Goal: Task Accomplishment & Management: Manage account settings

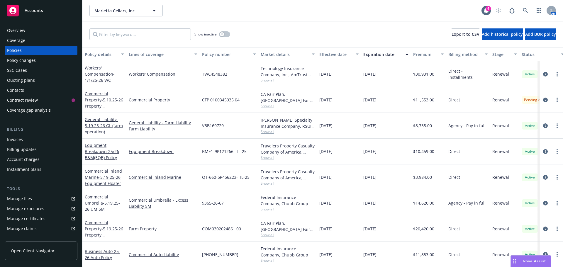
click at [19, 60] on div "Policy changes" at bounding box center [21, 60] width 29 height 9
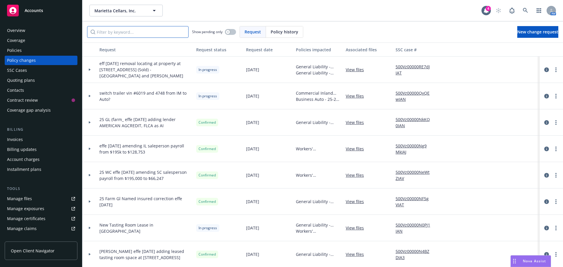
click at [138, 34] on input "Filter by keyword..." at bounding box center [137, 32] width 101 height 12
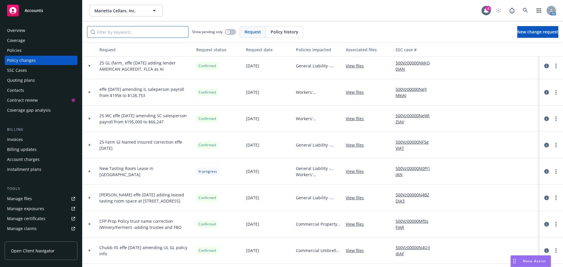
scroll to position [59, 0]
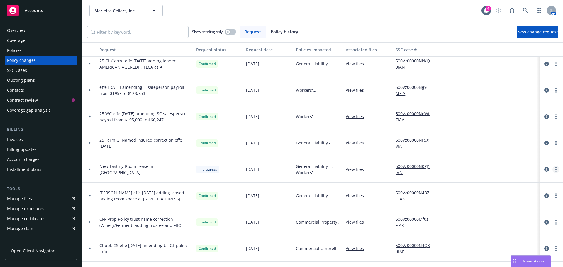
click at [552, 169] on link "more" at bounding box center [555, 169] width 7 height 7
click at [544, 170] on icon "circleInformation" at bounding box center [546, 169] width 5 height 5
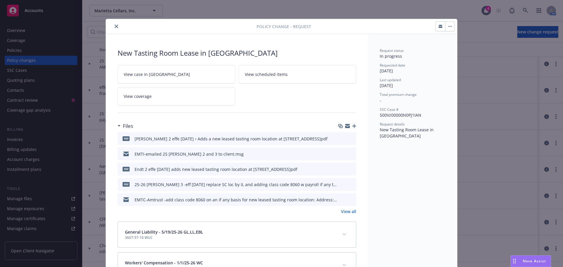
scroll to position [18, 0]
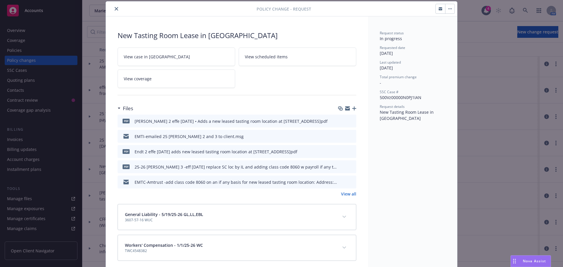
click at [113, 11] on button "close" at bounding box center [116, 8] width 7 height 7
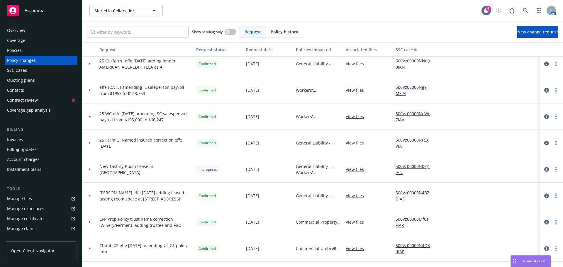
click at [521, 262] on div "Nova Assist" at bounding box center [534, 261] width 33 height 5
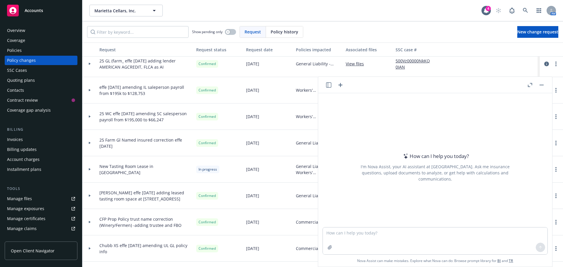
click at [529, 86] on icon "button" at bounding box center [530, 85] width 4 height 4
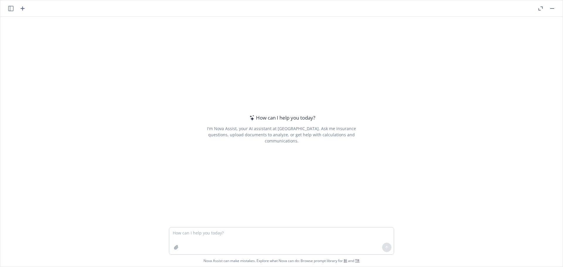
click at [8, 9] on icon "button" at bounding box center [10, 8] width 5 height 5
click at [43, 69] on p "All accounts" at bounding box center [52, 67] width 20 height 5
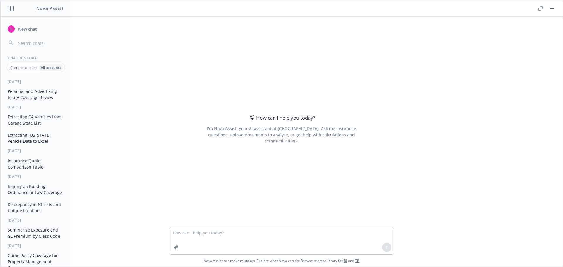
click at [35, 90] on button "Personal and Advertising Injury Coverage Review" at bounding box center [35, 94] width 61 height 16
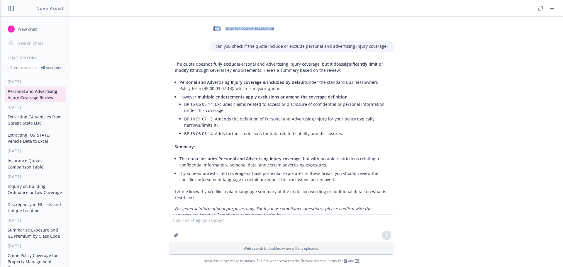
drag, startPoint x: 142, startPoint y: 31, endPoint x: 186, endPoint y: 53, distance: 49.4
click at [186, 53] on div "pdf 25_26 BOP Quote @ $9,283.00.pdf can you check if the quote include or exclu…" at bounding box center [281, 116] width 562 height 198
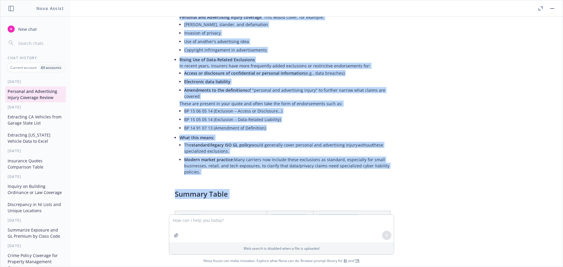
scroll to position [400, 0]
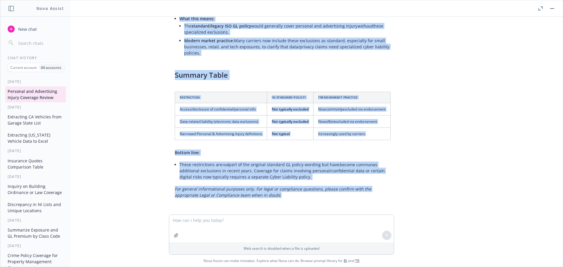
drag, startPoint x: 163, startPoint y: 60, endPoint x: 305, endPoint y: 220, distance: 214.5
click at [305, 220] on div "pdf 25_26 BOP Quote @ $9,283.00.pdf can you check if the quote include or exclu…" at bounding box center [281, 142] width 562 height 250
copy div "Lor ipsum dolo sit ametc adipisc Elitsedd eiu Temporincid Utlabo etdolore, mag …"
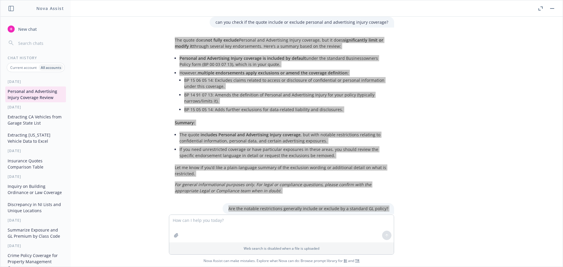
scroll to position [0, 0]
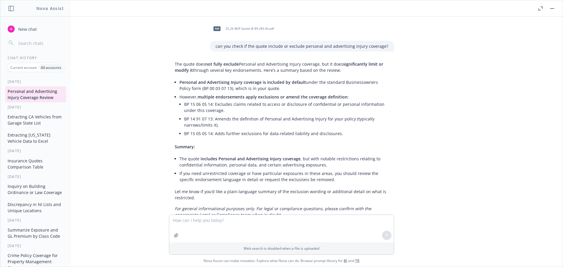
click at [355, 27] on div "pdf 25_26 BOP Quote @ $9,283.00.pdf" at bounding box center [302, 28] width 184 height 15
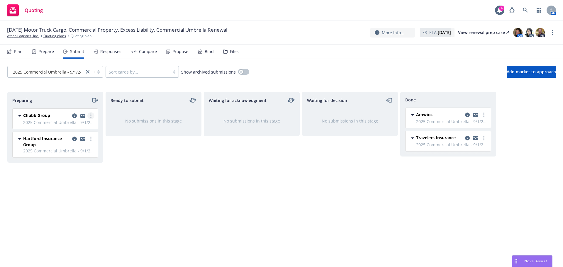
click at [89, 115] on link "more" at bounding box center [90, 115] width 7 height 7
click at [79, 153] on link "Move to done" at bounding box center [64, 151] width 59 height 12
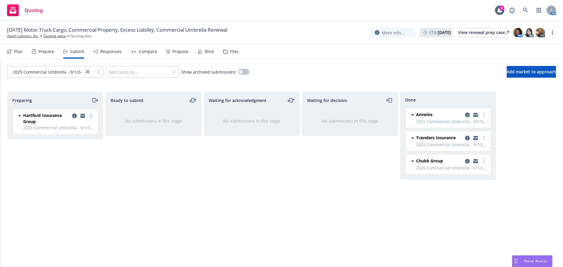
click at [89, 116] on link "more" at bounding box center [90, 115] width 7 height 7
click at [67, 176] on span "Add declined decision" at bounding box center [64, 175] width 58 height 6
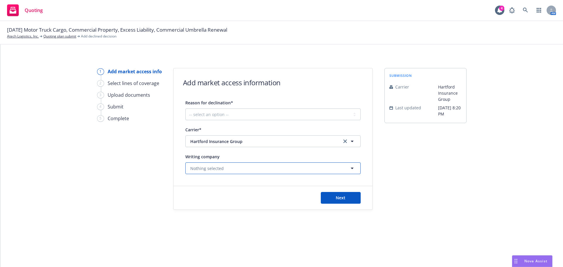
click at [205, 167] on span "Nothing selected" at bounding box center [206, 168] width 33 height 6
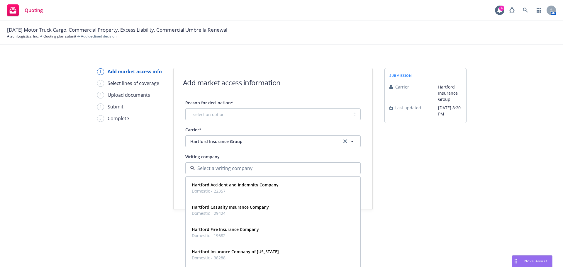
drag, startPoint x: 405, startPoint y: 197, endPoint x: 403, endPoint y: 199, distance: 3.3
click at [405, 199] on div "submission Carrier Hartford Insurance Group Last updated 8/25, 8:20 PM" at bounding box center [425, 139] width 82 height 142
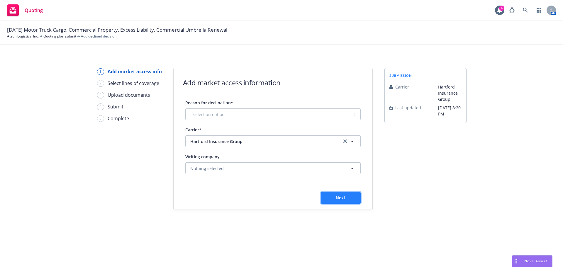
click at [339, 198] on span "Next" at bounding box center [341, 198] width 10 height 6
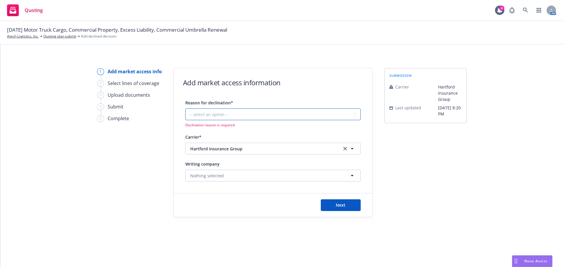
drag, startPoint x: 240, startPoint y: 112, endPoint x: 237, endPoint y: 113, distance: 3.4
click at [239, 113] on select "-- select an option -- Cannot compete with other markets Carrier non-renewed Ca…" at bounding box center [272, 114] width 175 height 12
select select "DOES_NOT_FIT_UNDERWRITER_APPETITE"
click at [185, 108] on select "-- select an option -- Cannot compete with other markets Carrier non-renewed Ca…" at bounding box center [272, 114] width 175 height 12
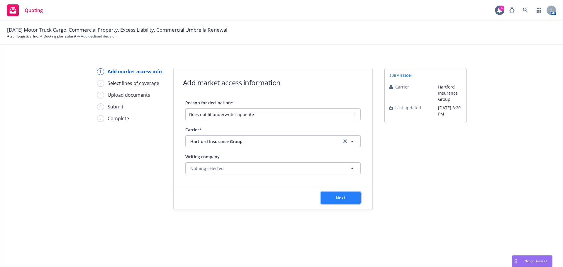
click at [348, 199] on button "Next" at bounding box center [341, 198] width 40 height 12
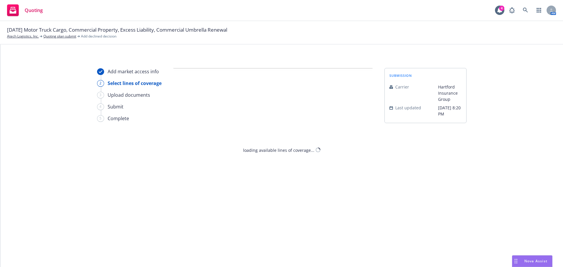
select select "DOES_NOT_FIT_UNDERWRITER_APPETITE"
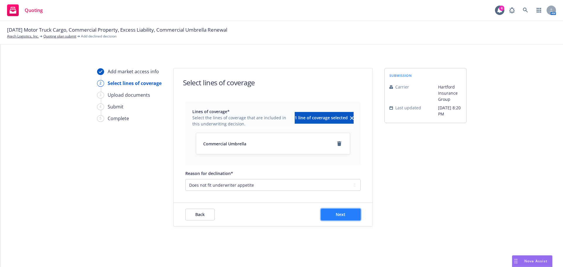
click at [339, 213] on span "Next" at bounding box center [341, 215] width 10 height 6
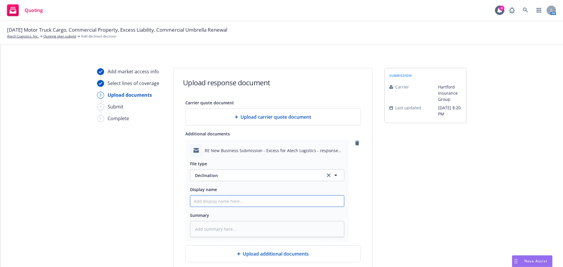
click at [213, 204] on input "Display name" at bounding box center [267, 201] width 154 height 11
paste input "transportation isn’t within our wheelhouse in retail excess"
type textarea "x"
type input "transportation isn’t within our wheelhouse in retail excess"
click at [191, 202] on input "transportation isn’t within our wheelhouse in retail excess" at bounding box center [267, 201] width 154 height 11
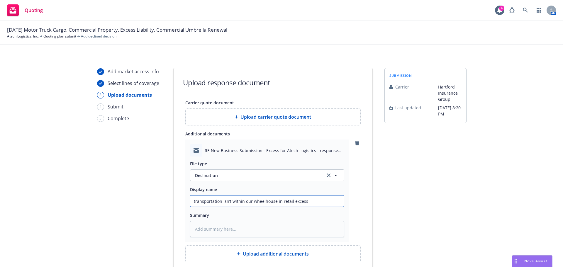
type textarea "x"
type input "Dtransportation isn’t within our wheelhouse in retail excess"
type textarea "x"
type input "Detransportation isn’t within our wheelhouse in retail excess"
type textarea "x"
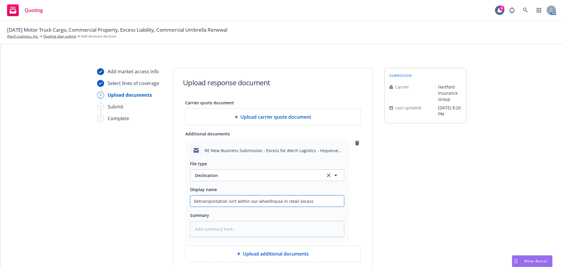
type input "Dectransportation isn’t within our wheelhouse in retail excess"
type textarea "x"
type input "Decltransportation isn’t within our wheelhouse in retail excess"
type textarea "x"
type input "Decli transportation isn’t within our wheelhouse in retail excess"
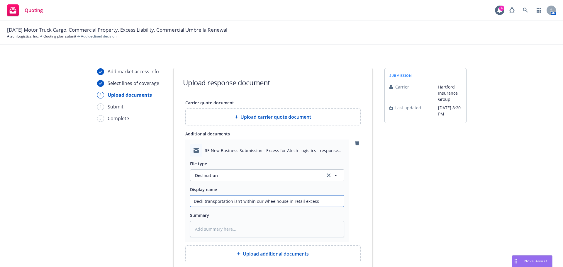
type textarea "x"
type input "Decli ntransportation isn’t within our wheelhouse in retail excess"
type textarea "x"
type input "Decli netransportation isn’t within our wheelhouse in retail excess"
type textarea "x"
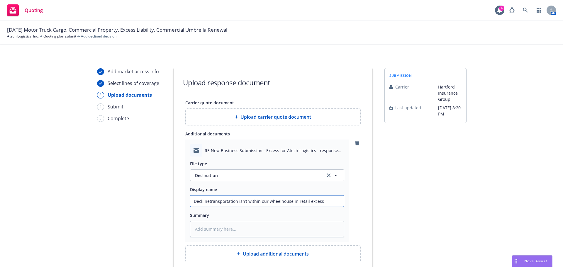
type input "Decli ntransportation isn’t within our wheelhouse in retail excess"
type textarea "x"
type input "Decli transportation isn’t within our wheelhouse in retail excess"
type textarea "x"
type input "Declitransportation isn’t within our wheelhouse in retail excess"
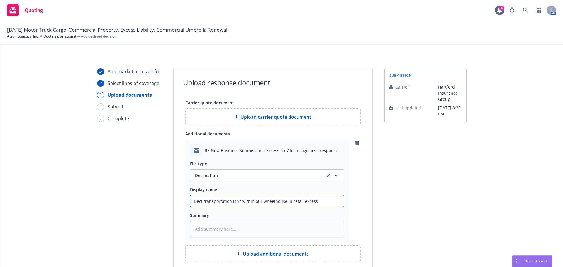
type textarea "x"
type input "Declintransportation isn’t within our wheelhouse in retail excess"
type textarea "x"
type input "Declinetransportation isn’t within our wheelhouse in retail excess"
type textarea "x"
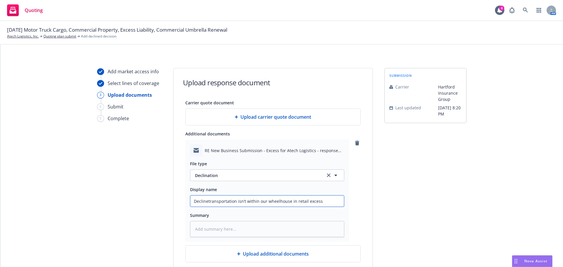
type input "Declinedtransportation isn’t within our wheelhouse in retail excess"
type textarea "x"
type input "Declined transportation isn’t within our wheelhouse in retail excess"
type textarea "x"
type input "Declined dtransportation isn’t within our wheelhouse in retail excess"
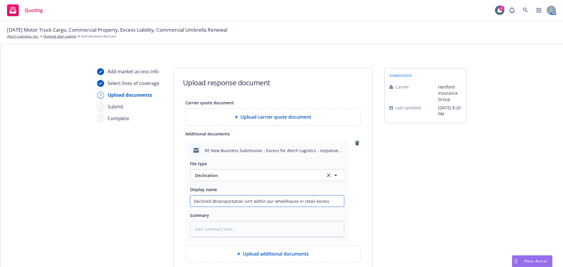
type textarea "x"
type input "Declined dutransportation isn’t within our wheelhouse in retail excess"
type textarea "x"
type input "Declined duetransportation isn’t within our wheelhouse in retail excess"
type textarea "x"
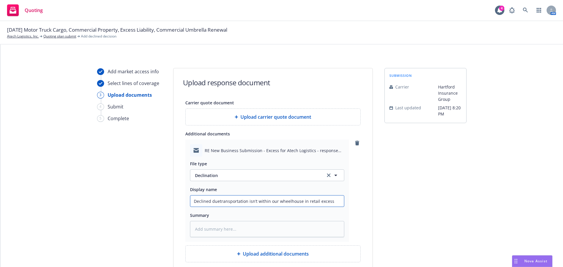
type input "Declined due transportation isn’t within our wheelhouse in retail excess"
type textarea "x"
type input "Declined due ttransportation isn’t within our wheelhouse in retail excess"
type textarea "x"
type input "Declined due totransportation isn’t within our wheelhouse in retail excess"
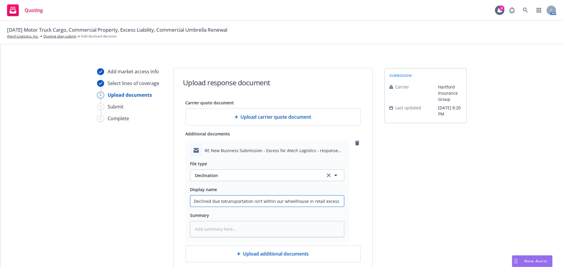
type textarea "x"
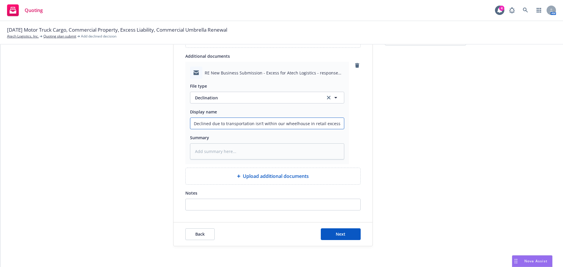
scroll to position [80, 0]
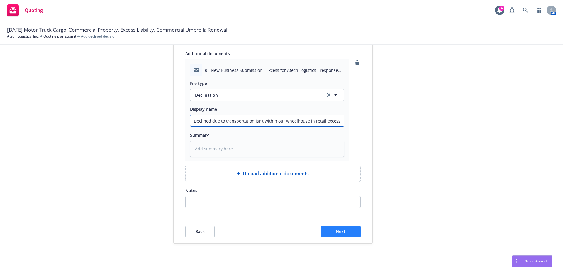
type input "Declined due to transportation isn’t within our wheelhouse in retail excess"
click at [351, 231] on button "Next" at bounding box center [341, 232] width 40 height 12
type textarea "x"
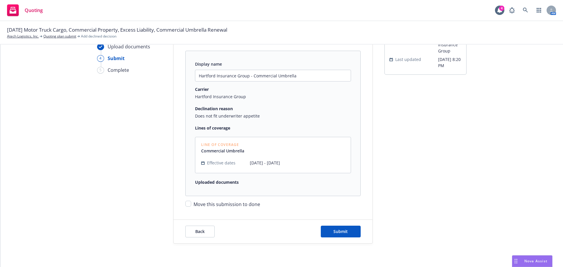
scroll to position [61, 0]
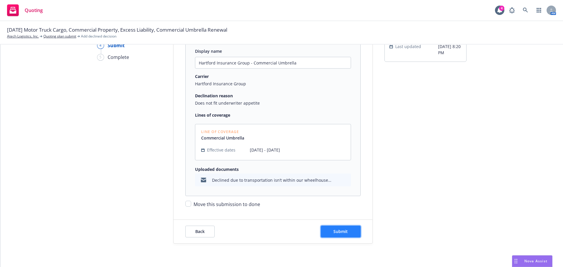
click at [342, 229] on span "Submit" at bounding box center [340, 232] width 14 height 6
